Goal: Task Accomplishment & Management: Manage account settings

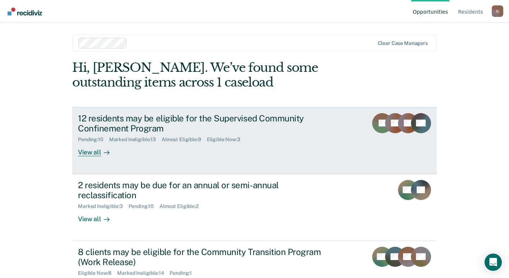
click at [91, 152] on div "View all" at bounding box center [98, 150] width 40 height 14
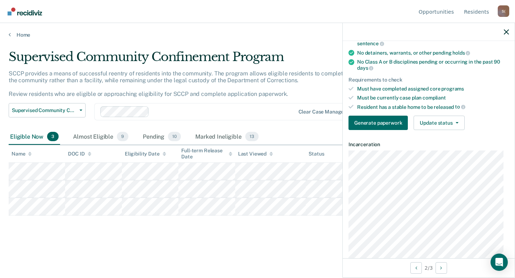
scroll to position [32, 0]
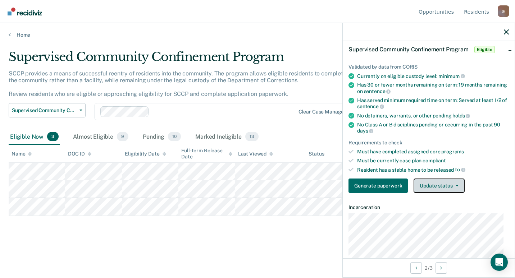
click at [458, 184] on button "Update status" at bounding box center [438, 186] width 51 height 14
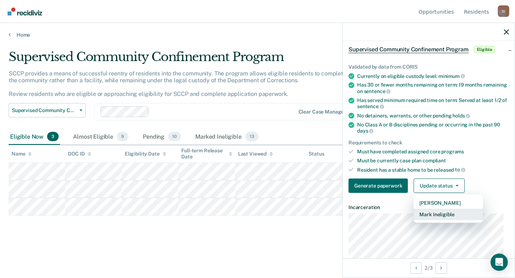
click at [444, 214] on button "Mark Ineligible" at bounding box center [447, 215] width 69 height 12
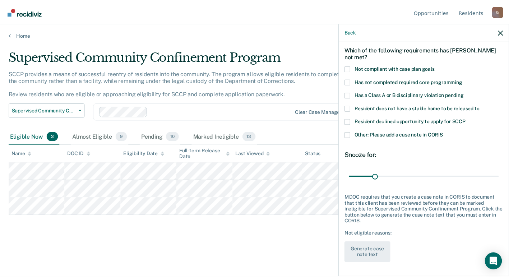
scroll to position [29, 0]
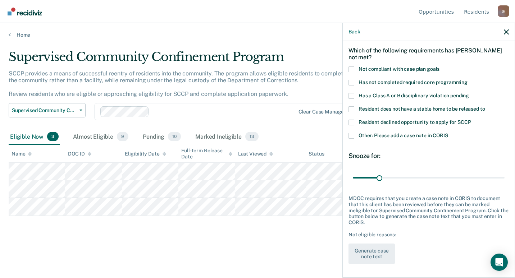
click at [353, 82] on span at bounding box center [351, 83] width 6 height 6
click at [467, 80] on input "Has not completed required core programming" at bounding box center [467, 80] width 0 height 0
click at [384, 253] on button "Generate case note text" at bounding box center [371, 254] width 46 height 21
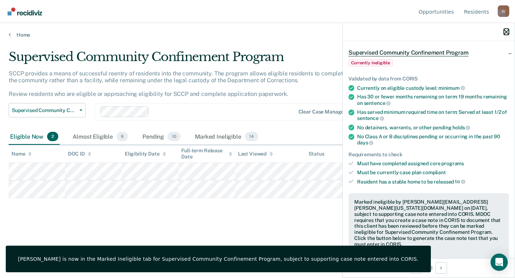
click at [506, 30] on icon "button" at bounding box center [506, 31] width 5 height 5
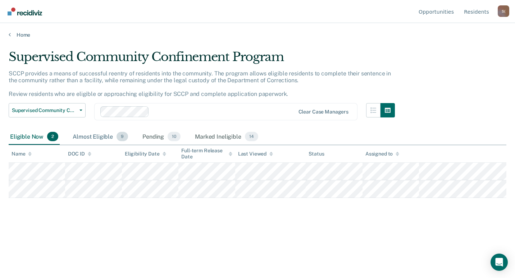
click at [98, 139] on div "Almost Eligible 9" at bounding box center [100, 137] width 58 height 16
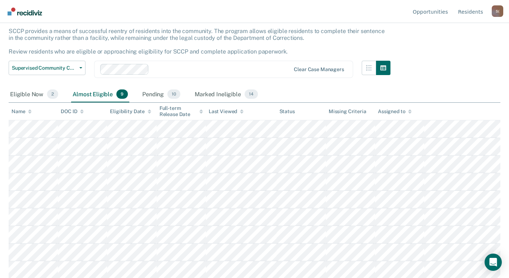
scroll to position [0, 0]
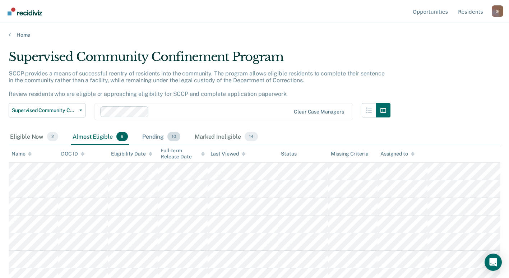
click at [150, 140] on div "Pending 10" at bounding box center [161, 137] width 41 height 16
click at [223, 137] on div "Marked Ineligible 14" at bounding box center [226, 137] width 66 height 16
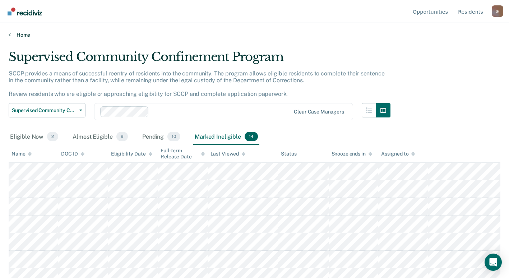
click at [23, 35] on link "Home" at bounding box center [255, 35] width 492 height 6
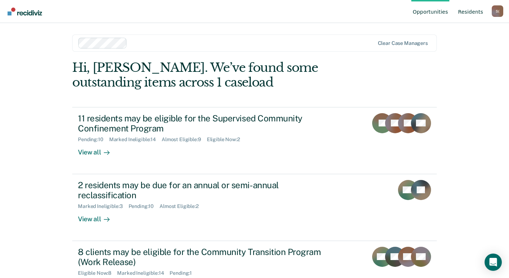
click at [469, 10] on link "Resident s" at bounding box center [471, 11] width 28 height 23
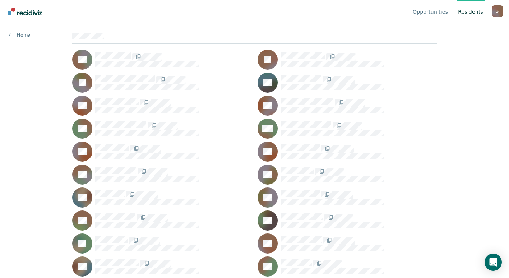
scroll to position [72, 0]
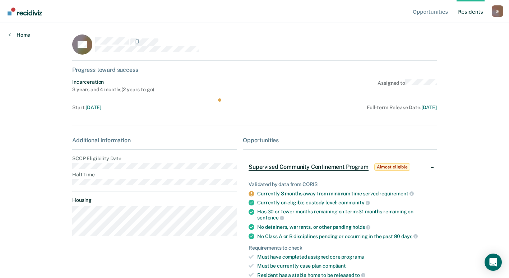
click at [20, 35] on link "Home" at bounding box center [20, 35] width 22 height 6
